Goal: Navigation & Orientation: Find specific page/section

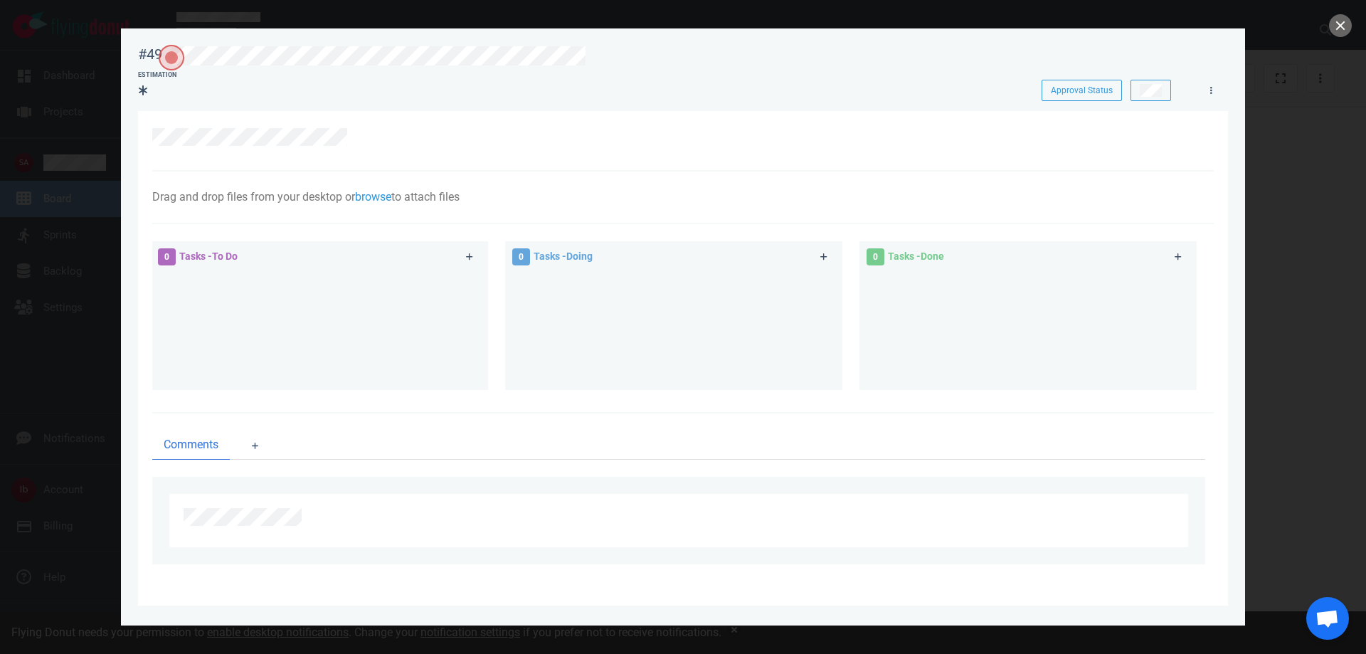
click at [75, 138] on div at bounding box center [683, 327] width 1366 height 654
click at [1342, 26] on button "close" at bounding box center [1340, 25] width 23 height 23
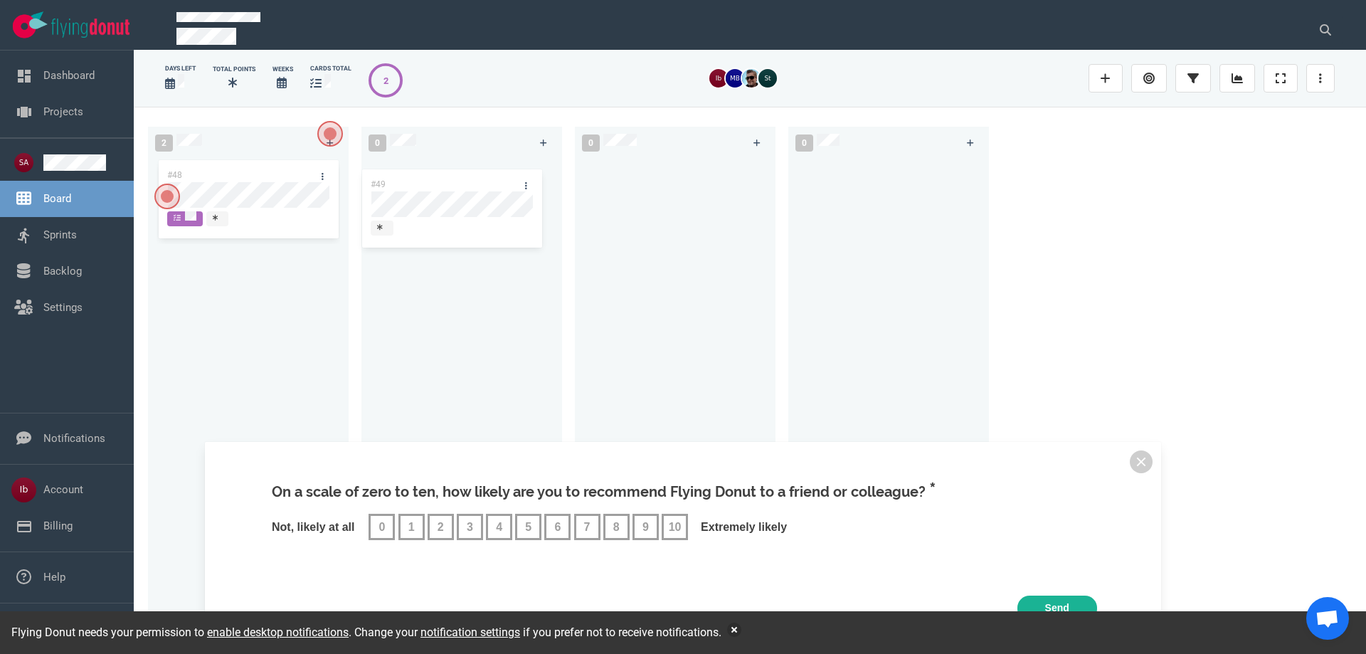
click at [455, 196] on div "2 #49 #48 #49 0 0 0" at bounding box center [750, 380] width 1232 height 546
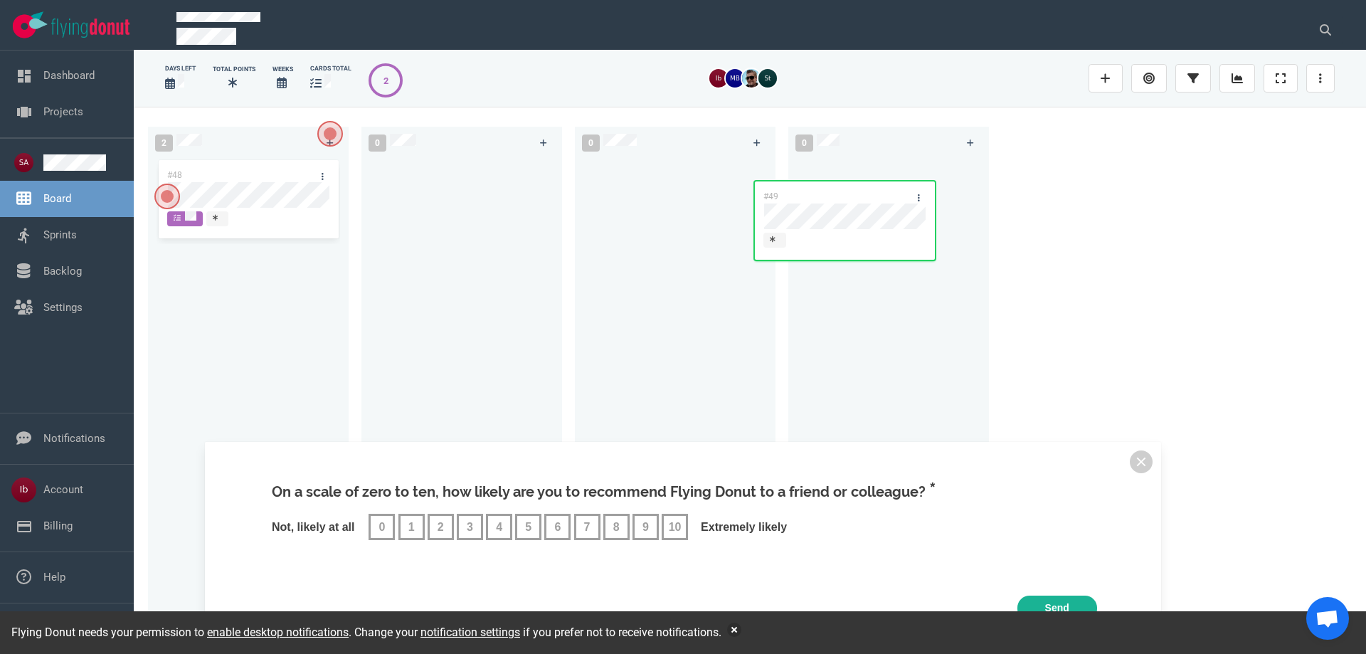
click at [867, 202] on div "2 #48 0 #49 #49 0 0" at bounding box center [750, 380] width 1232 height 546
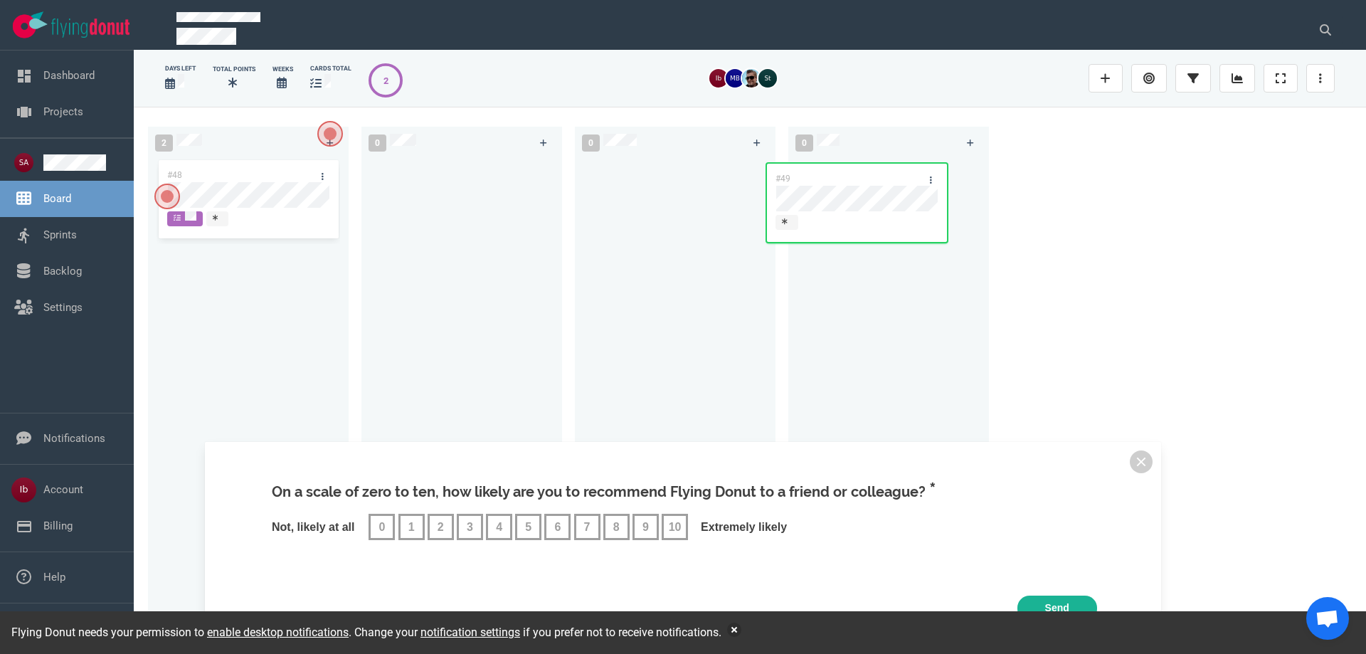
drag, startPoint x: 878, startPoint y: 172, endPoint x: 868, endPoint y: 174, distance: 10.9
click at [863, 174] on div "#49 #49" at bounding box center [889, 390] width 184 height 466
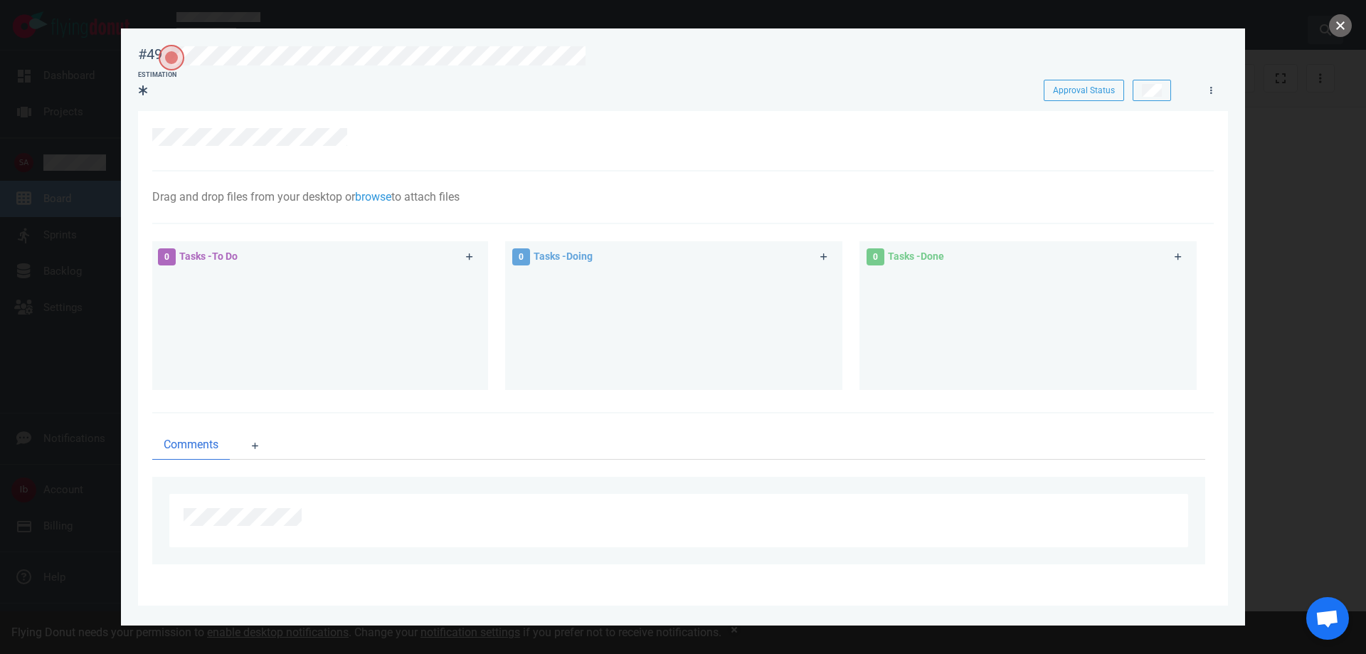
drag, startPoint x: 1339, startPoint y: 28, endPoint x: 1317, endPoint y: 35, distance: 23.8
click at [1339, 27] on button "close" at bounding box center [1340, 25] width 23 height 23
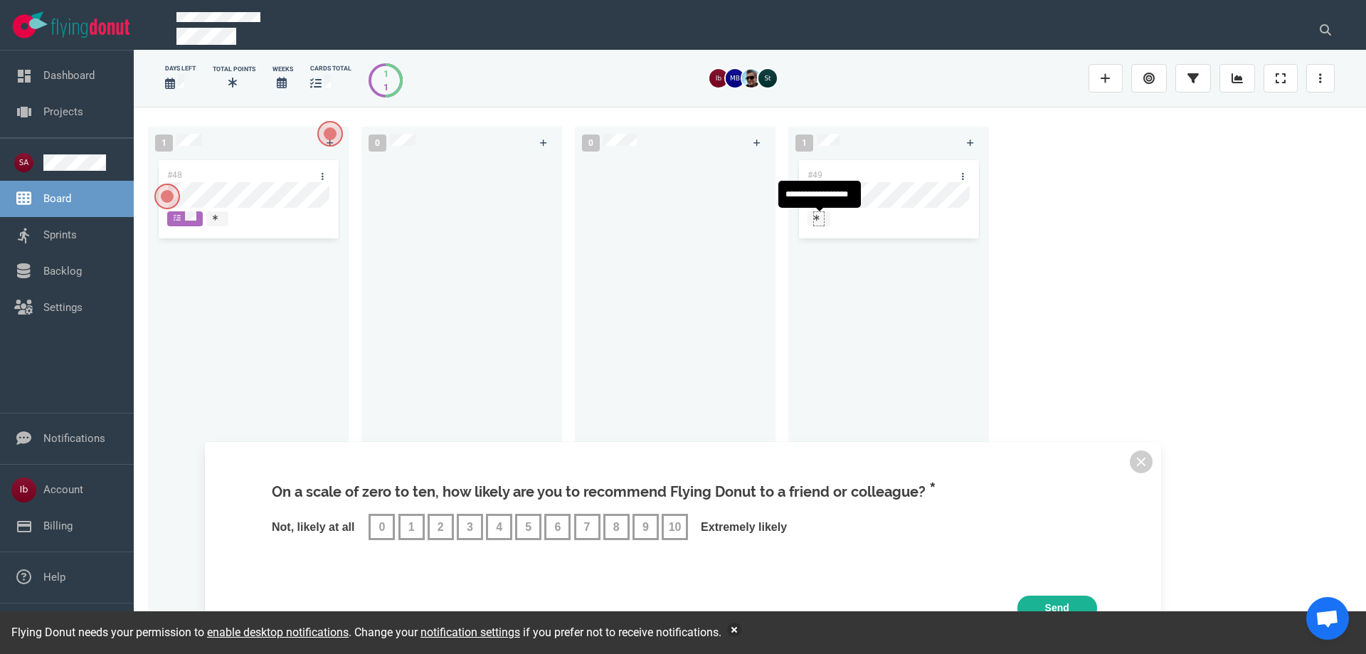
click at [817, 219] on icon at bounding box center [817, 217] width 6 height 6
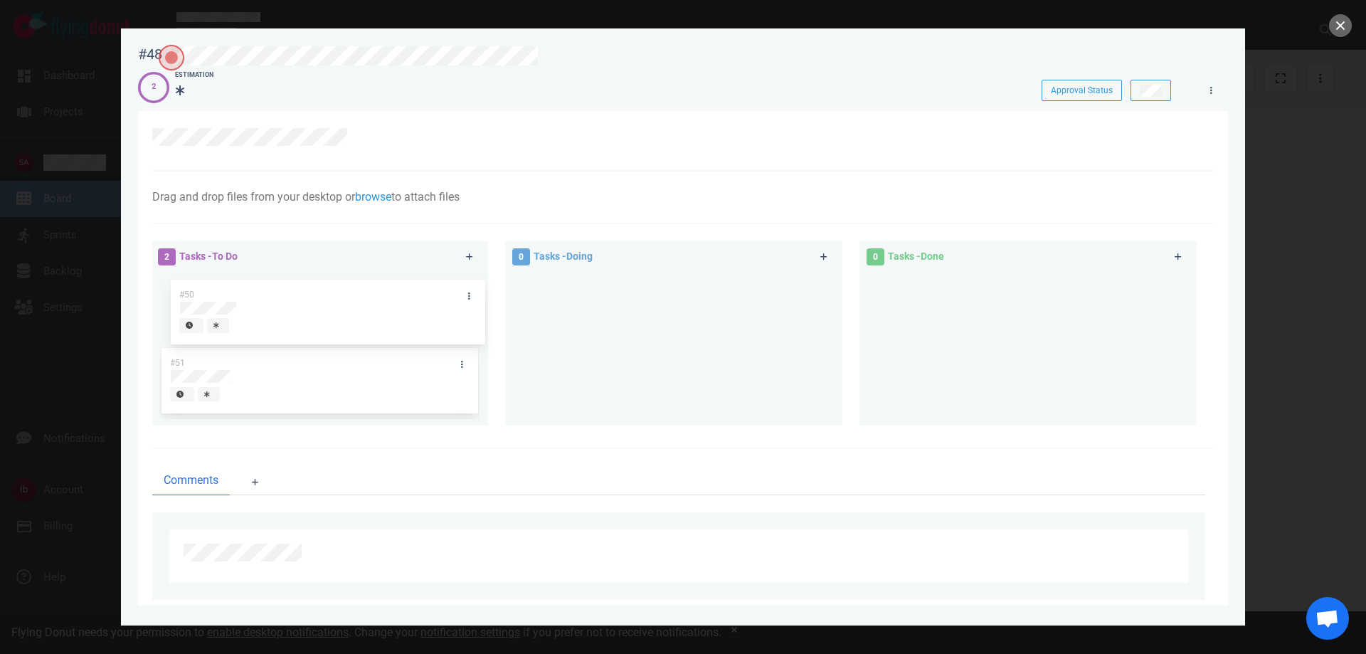
drag, startPoint x: 292, startPoint y: 287, endPoint x: 302, endPoint y: 292, distance: 10.5
click at [302, 292] on div "#50 #51 #50" at bounding box center [319, 343] width 320 height 143
drag, startPoint x: 259, startPoint y: 374, endPoint x: 248, endPoint y: 378, distance: 11.5
click at [248, 378] on div "#50 #51 #51" at bounding box center [319, 343] width 320 height 143
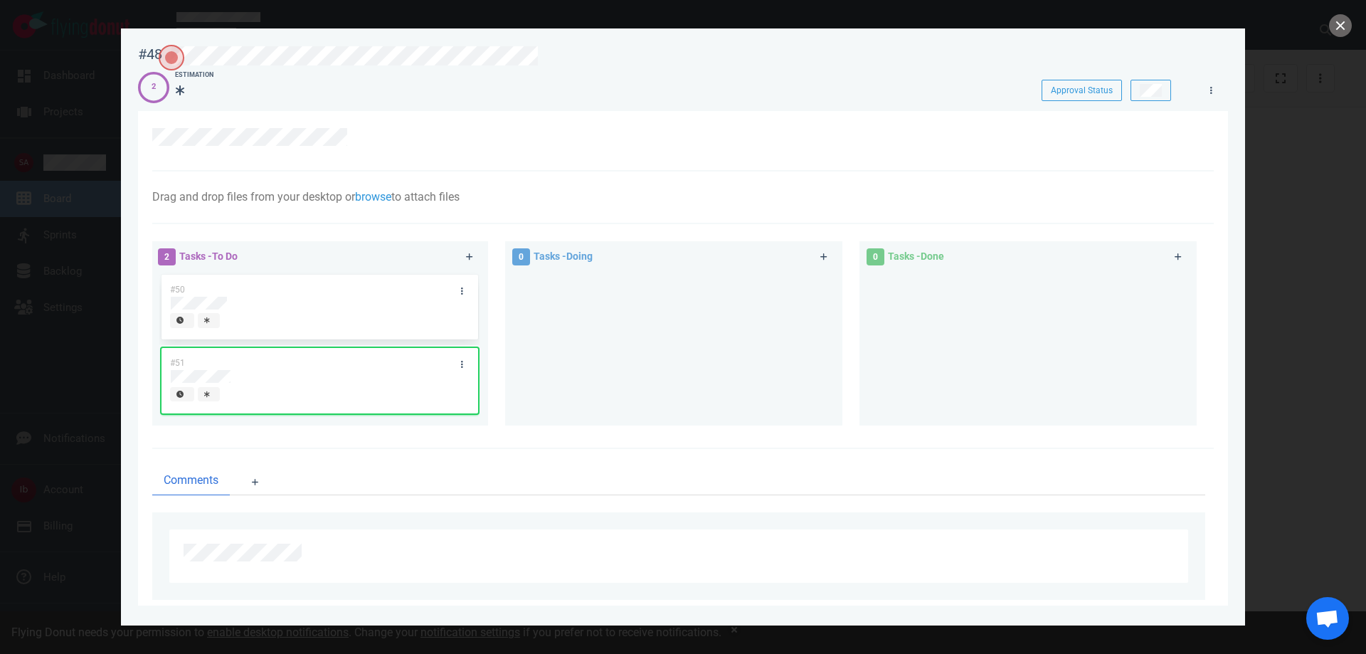
click at [535, 356] on div at bounding box center [674, 343] width 320 height 143
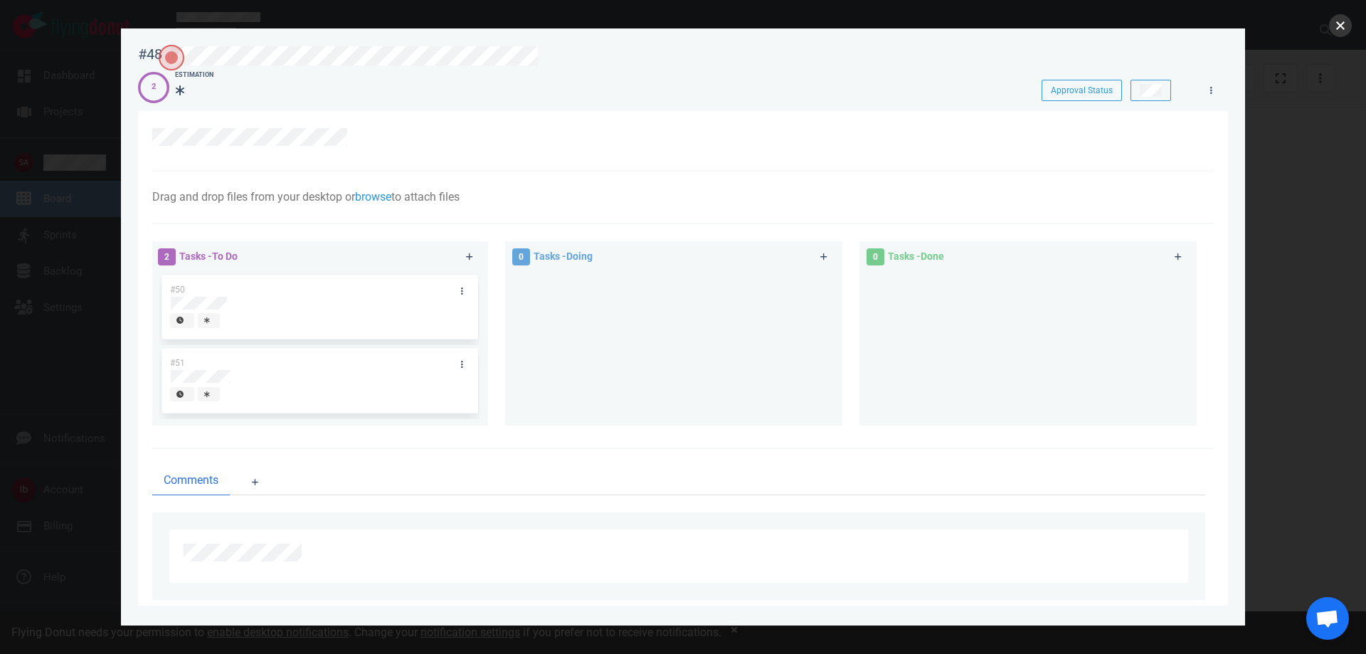
click at [1346, 29] on button "close" at bounding box center [1340, 25] width 23 height 23
